Goal: Complete application form

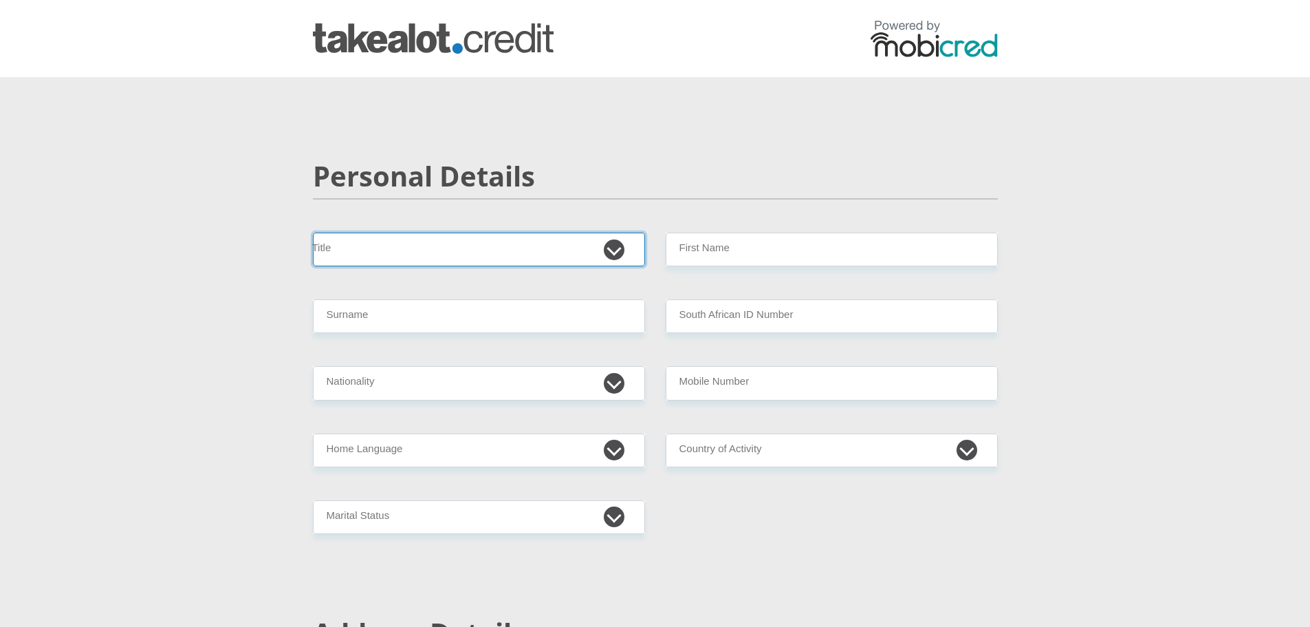
click at [598, 252] on select "Mr Ms Mrs Dr [PERSON_NAME]" at bounding box center [479, 249] width 332 height 34
select select "Ms"
click at [313, 232] on select "Mr Ms Mrs Dr [PERSON_NAME]" at bounding box center [479, 249] width 332 height 34
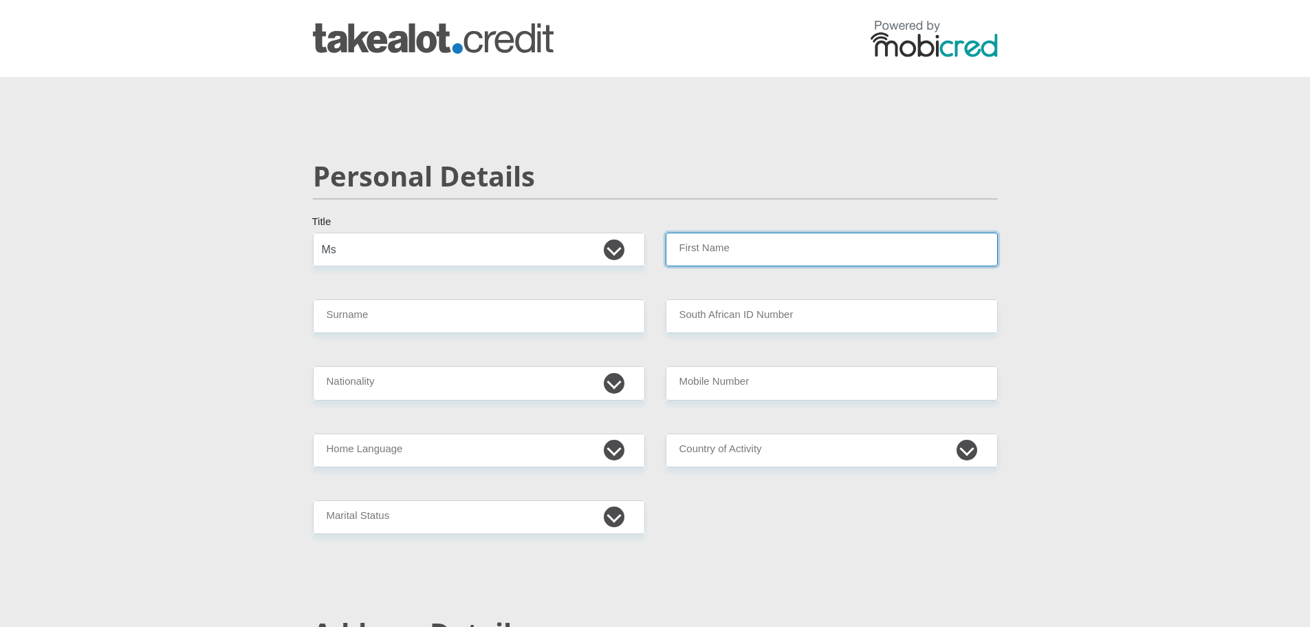
click at [654, 262] on input "First Name" at bounding box center [832, 249] width 332 height 34
type input "Gabriella"
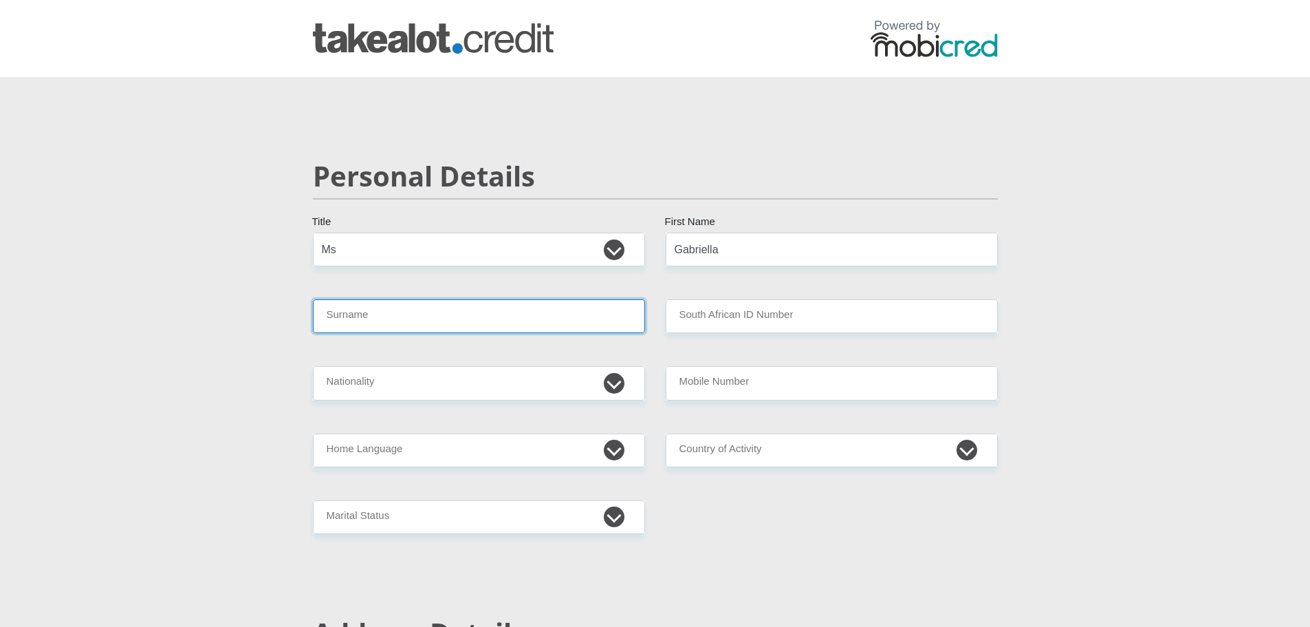
type input "Lichaba"
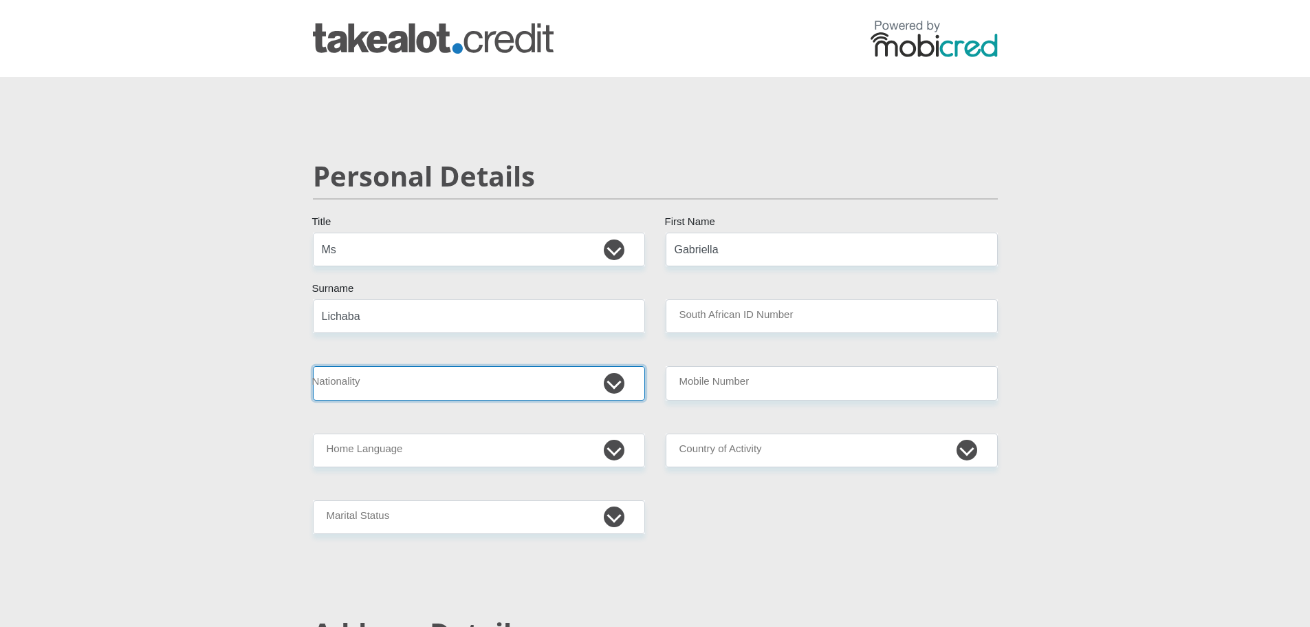
select select "ZAF"
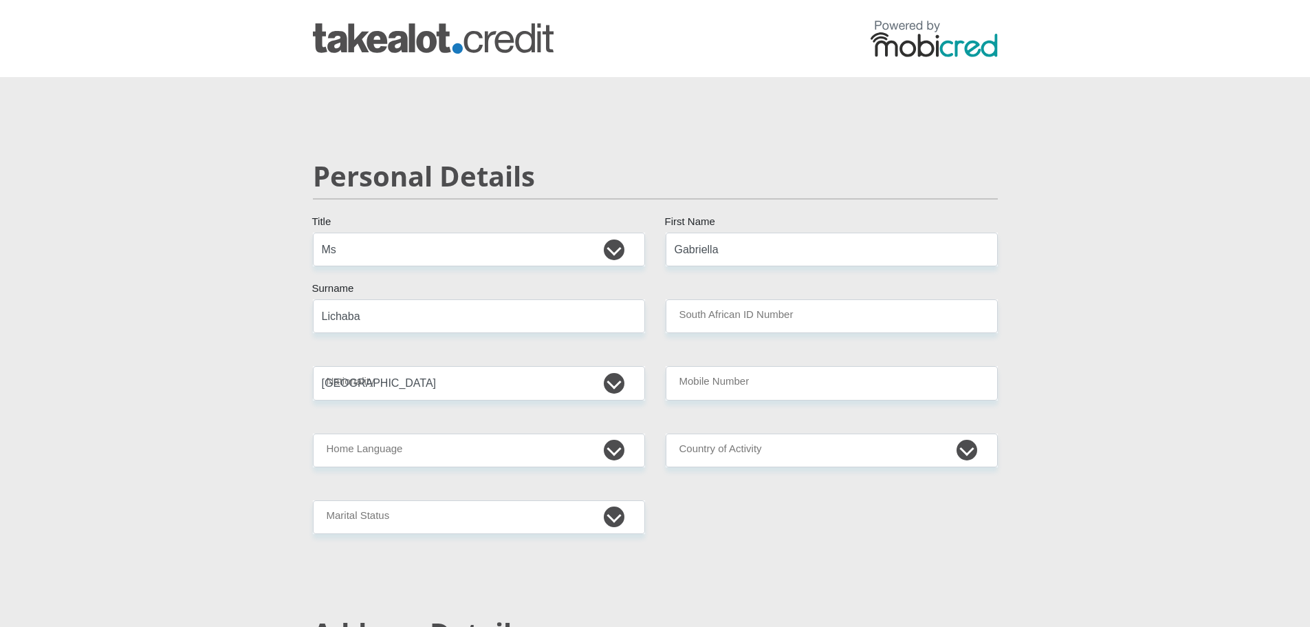
type input "0764717226"
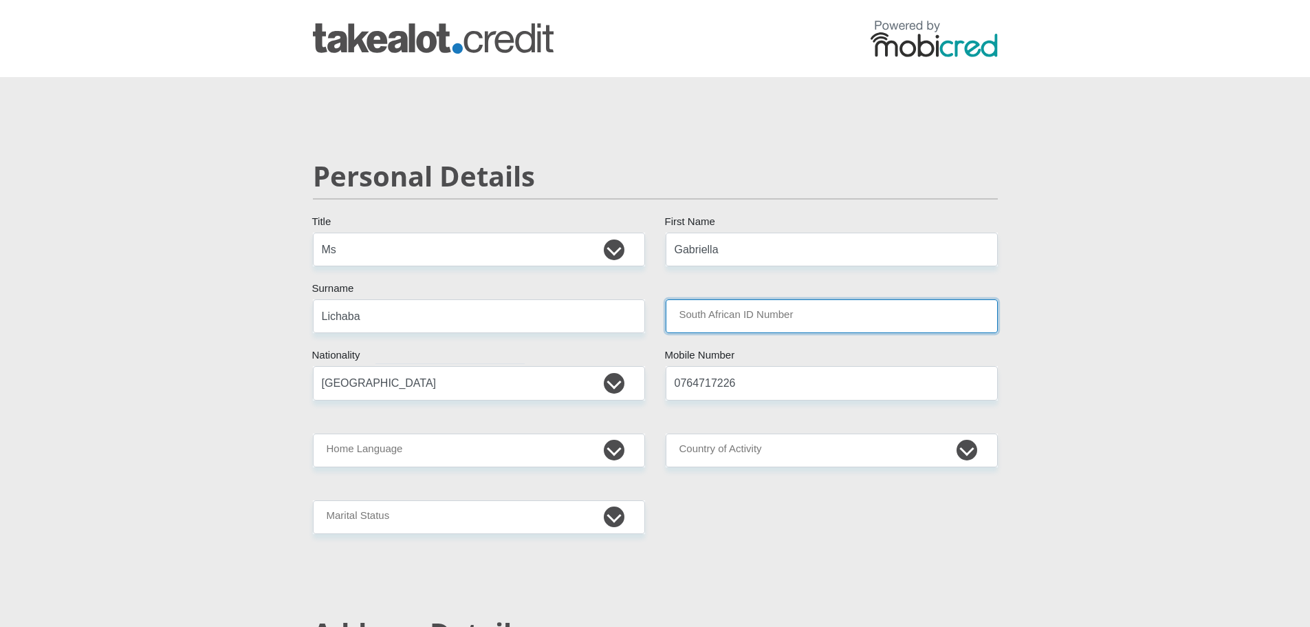
click at [654, 324] on input "South African ID Number" at bounding box center [832, 316] width 332 height 34
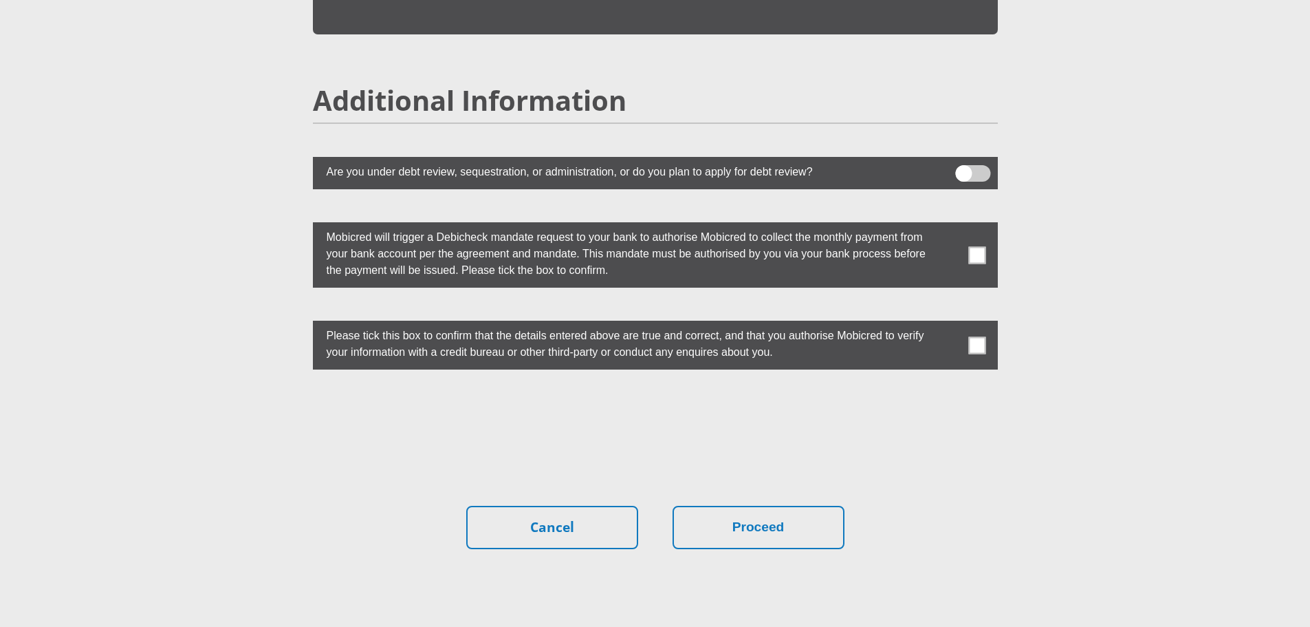
scroll to position [3752, 0]
